Goal: Task Accomplishment & Management: Manage account settings

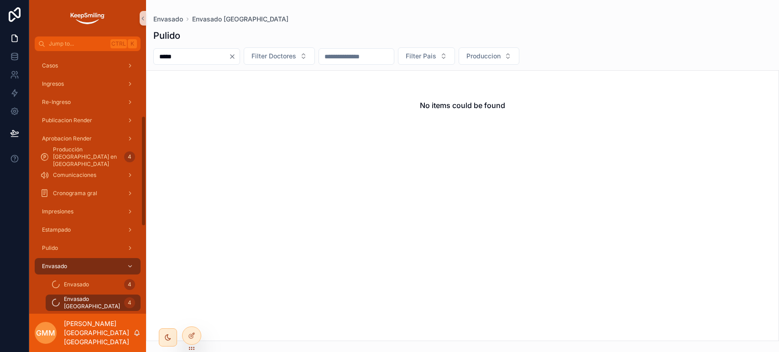
click at [173, 61] on input "*****" at bounding box center [191, 56] width 75 height 13
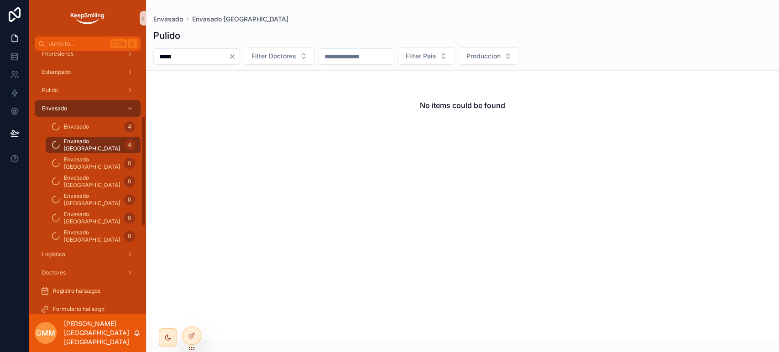
click at [173, 61] on input "*****" at bounding box center [191, 56] width 75 height 13
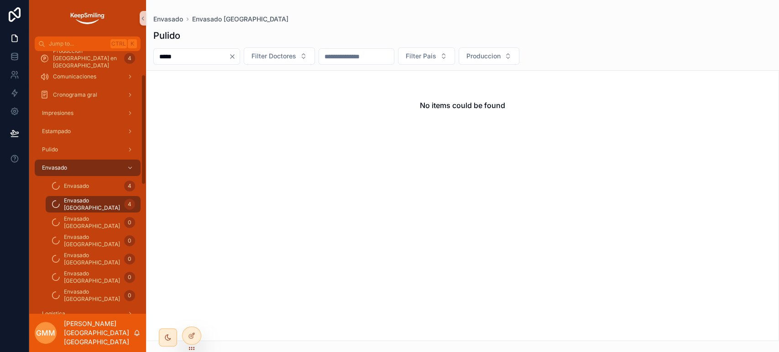
scroll to position [57, 0]
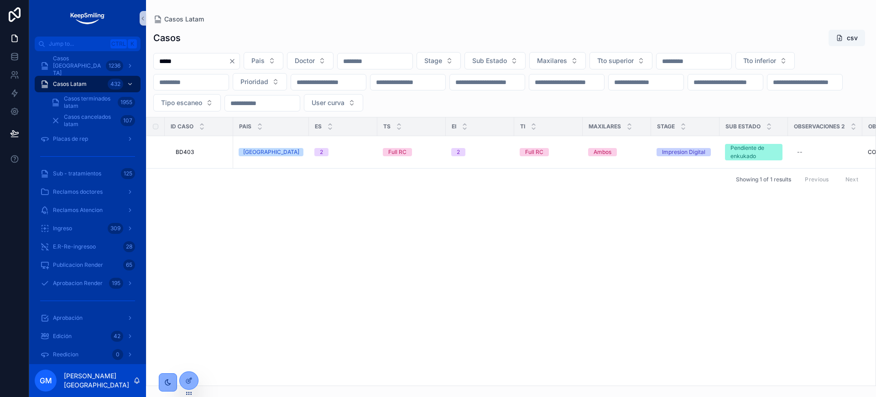
type input "*****"
click at [191, 154] on span "BD403" at bounding box center [185, 151] width 18 height 7
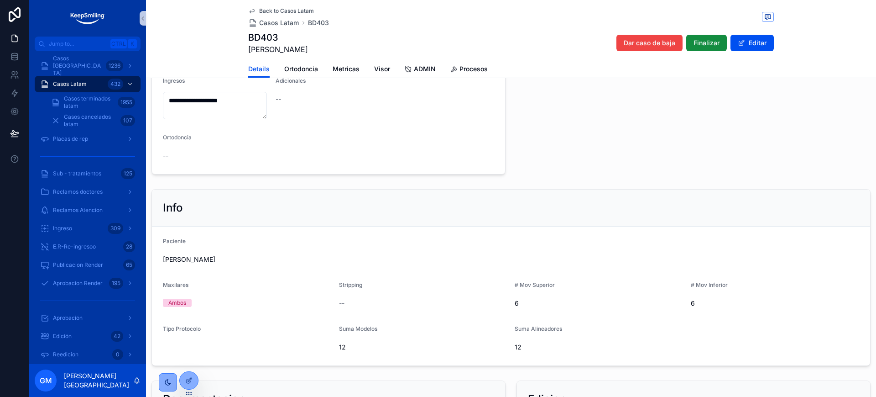
scroll to position [228, 0]
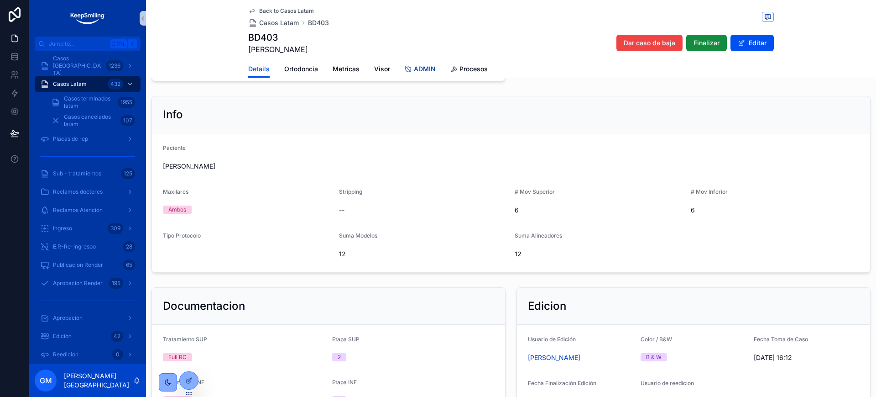
click at [422, 68] on span "ADMIN" at bounding box center [425, 68] width 22 height 9
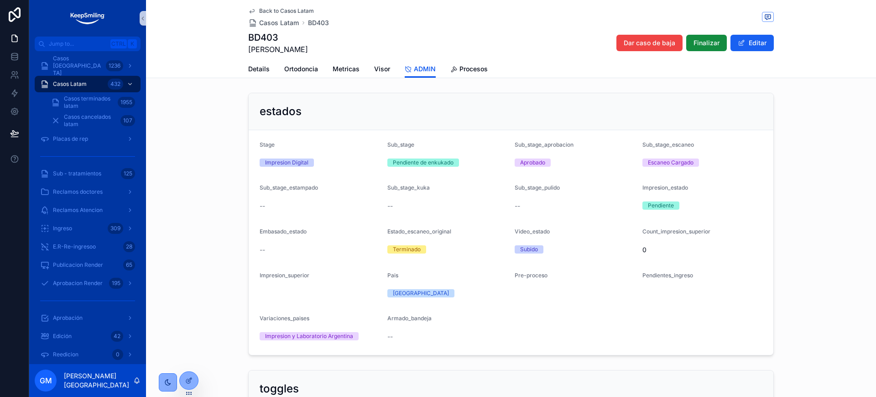
click at [753, 44] on button "Editar" at bounding box center [752, 43] width 43 height 16
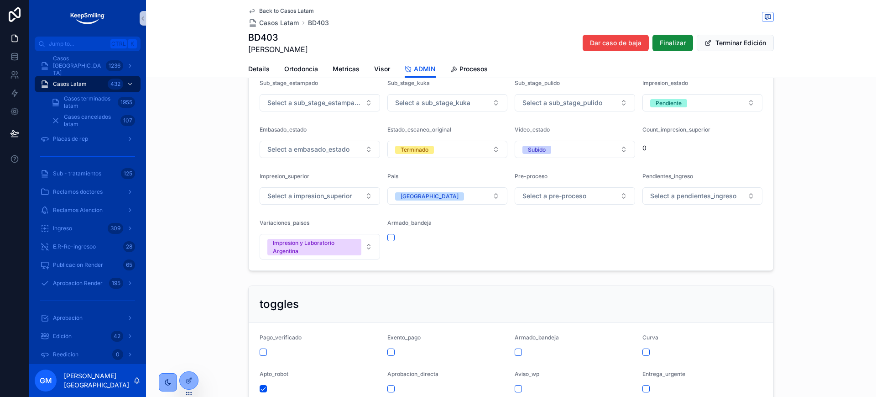
scroll to position [114, 0]
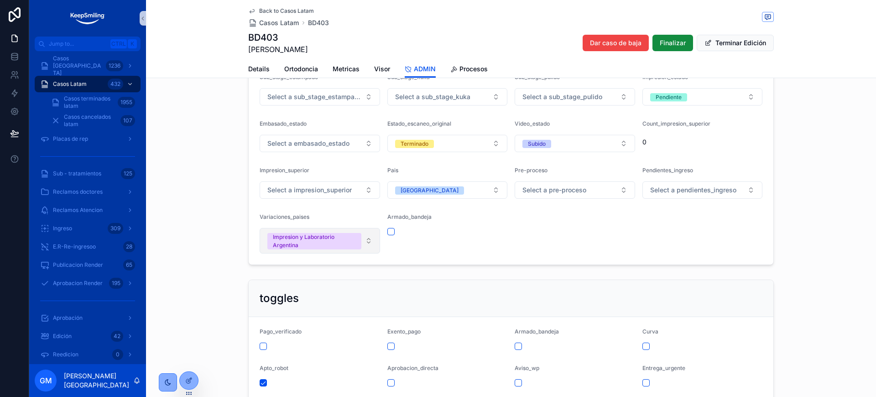
click at [325, 242] on div "Impresion y Laboratorio Argentina" at bounding box center [314, 241] width 83 height 16
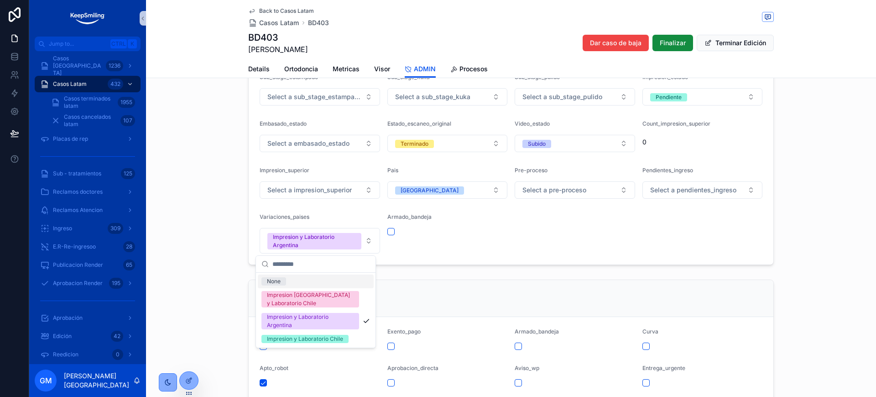
click at [490, 257] on form "Stage Impresion Digital Sub_stage Pendiente de enkukado Sub_stage_aprobacion Ap…" at bounding box center [511, 140] width 525 height 248
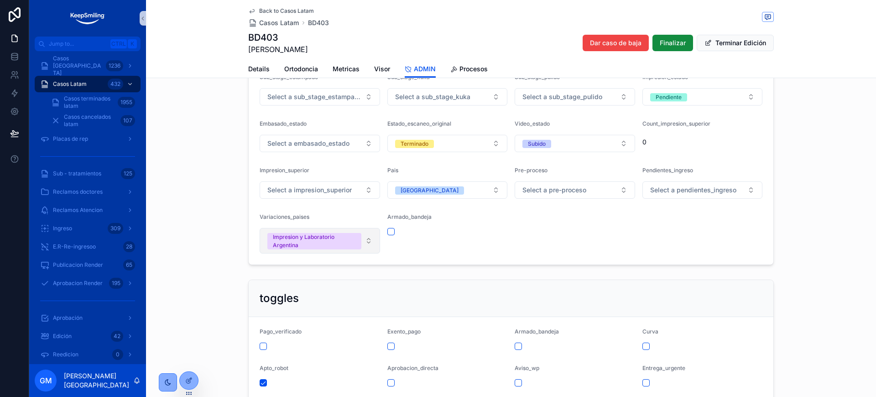
click at [311, 243] on div "Impresion y Laboratorio Argentina" at bounding box center [314, 241] width 83 height 16
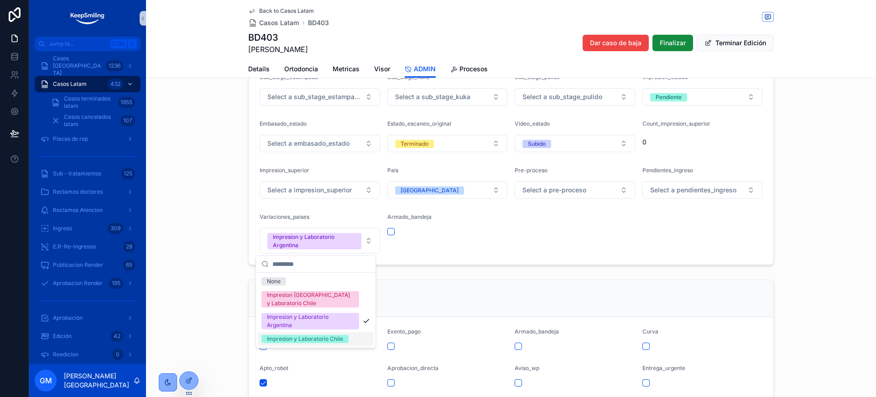
click at [310, 340] on div "Impresion y Laboratorio Chile" at bounding box center [305, 339] width 76 height 8
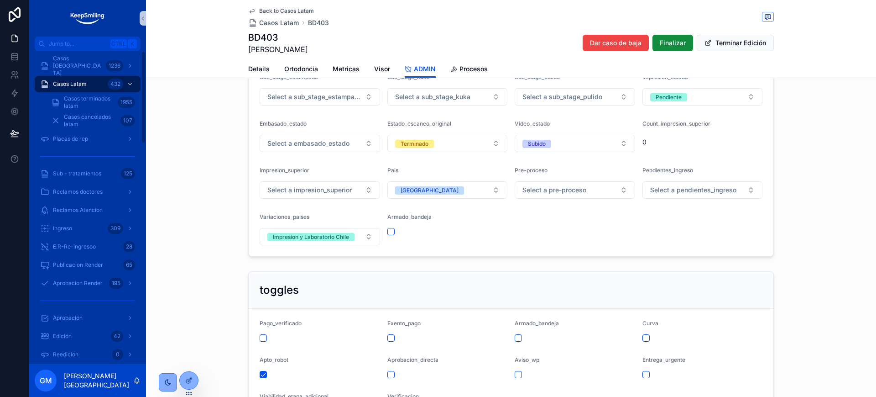
click at [151, 179] on div "estados Stage Impresion Digital Sub_stage Pendiente de enkukado Sub_stage_aprob…" at bounding box center [511, 117] width 730 height 285
click at [741, 33] on div "BD403 [PERSON_NAME] caso de baja Finalizar Terminar Edición" at bounding box center [511, 43] width 526 height 24
click at [740, 45] on button "Terminar Edición" at bounding box center [735, 43] width 77 height 16
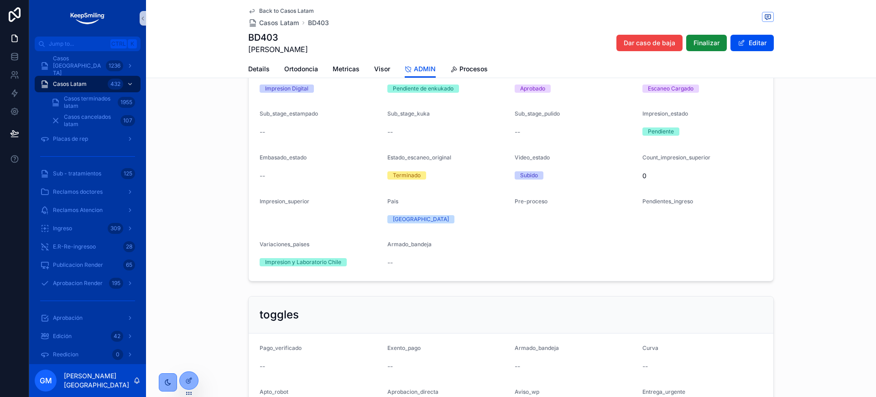
scroll to position [57, 0]
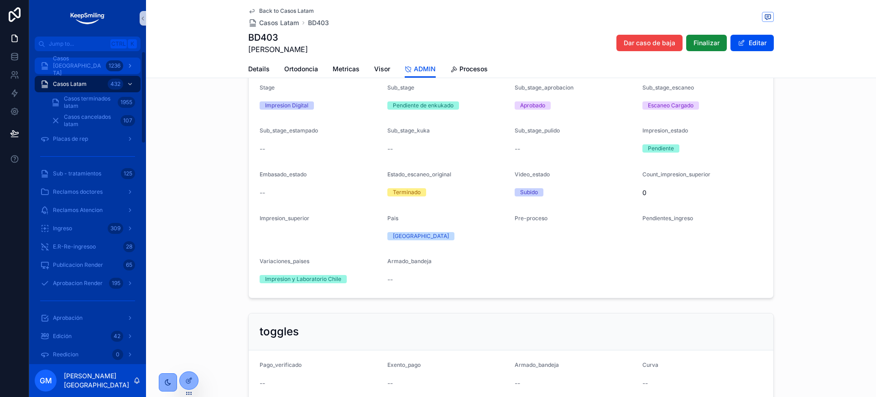
click at [100, 67] on div "Casos [GEOGRAPHIC_DATA] 1236" at bounding box center [87, 65] width 95 height 15
